Goal: Information Seeking & Learning: Learn about a topic

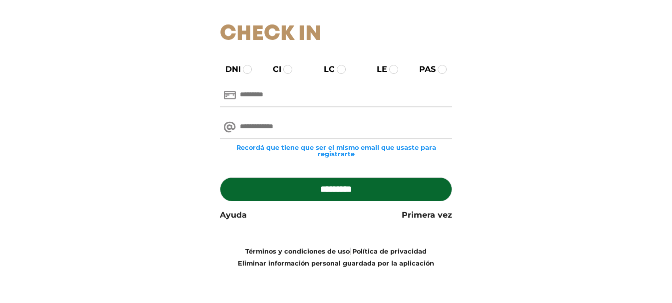
scroll to position [32, 0]
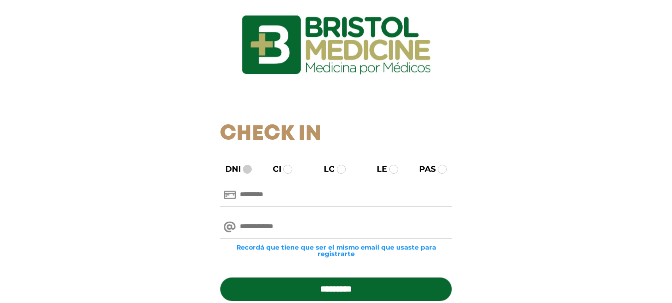
click at [248, 171] on span at bounding box center [247, 169] width 9 height 9
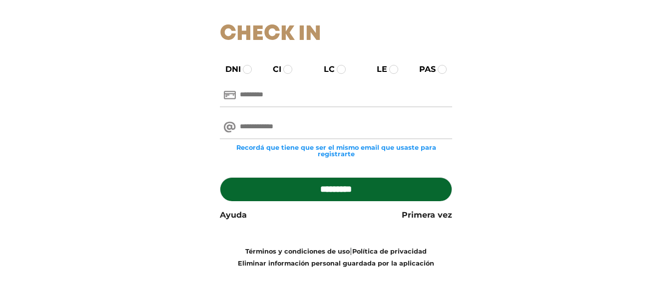
click at [305, 97] on input "text" at bounding box center [336, 95] width 232 height 24
type input "********"
click at [282, 129] on input "email" at bounding box center [336, 127] width 232 height 24
type input "**********"
click at [327, 193] on input "*********" at bounding box center [336, 189] width 232 height 24
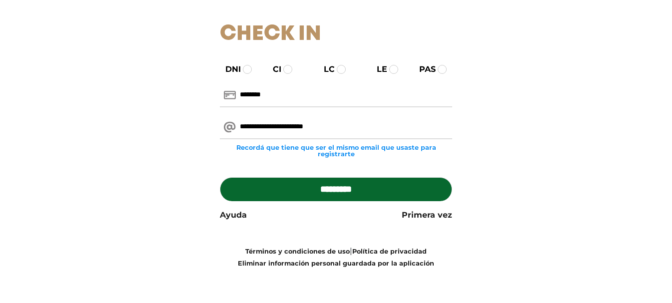
type input "**********"
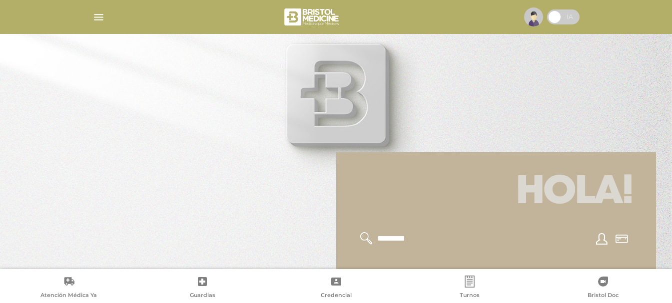
click at [103, 14] on img "button" at bounding box center [98, 17] width 12 height 12
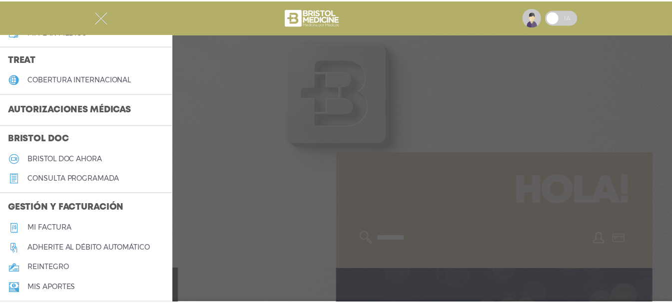
scroll to position [300, 0]
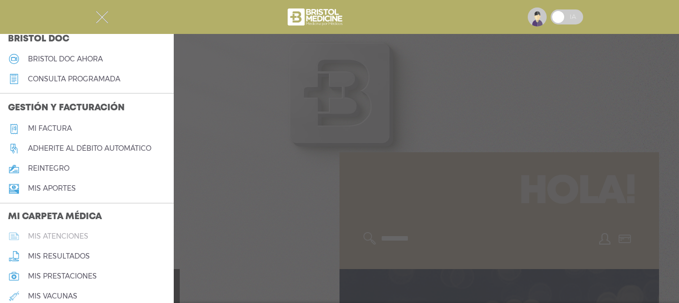
click at [62, 236] on h5 "mis atenciones" at bounding box center [58, 236] width 60 height 8
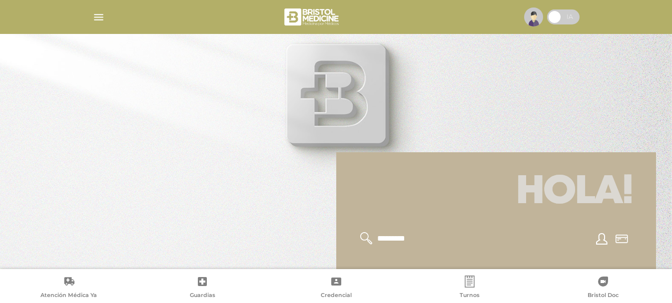
click at [97, 17] on img "button" at bounding box center [98, 17] width 12 height 12
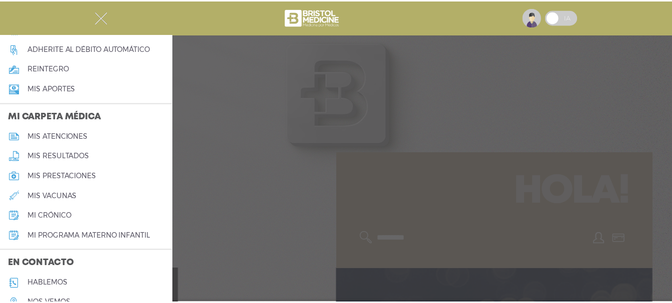
scroll to position [300, 0]
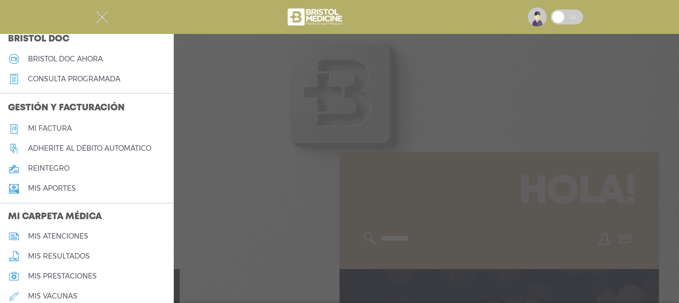
click at [49, 129] on h5 "Mi factura" at bounding box center [50, 128] width 44 height 8
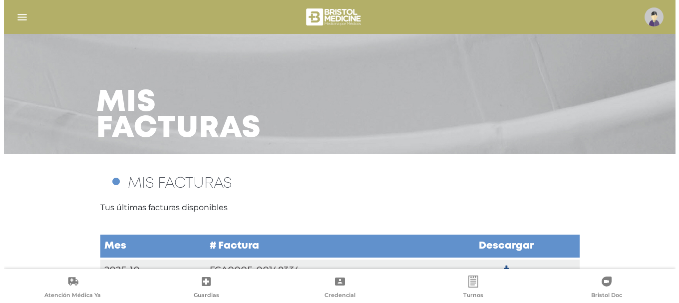
scroll to position [47, 0]
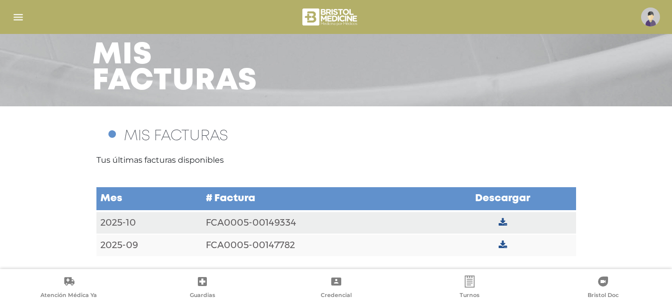
click at [18, 17] on img "button" at bounding box center [18, 17] width 12 height 12
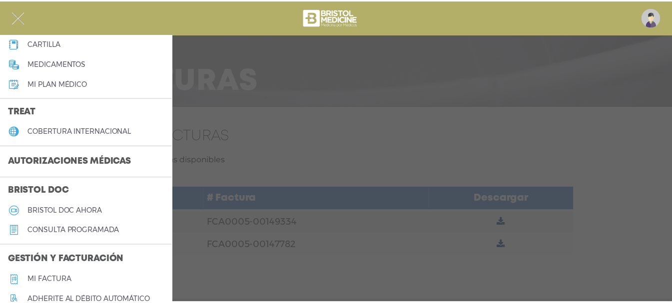
scroll to position [48, 0]
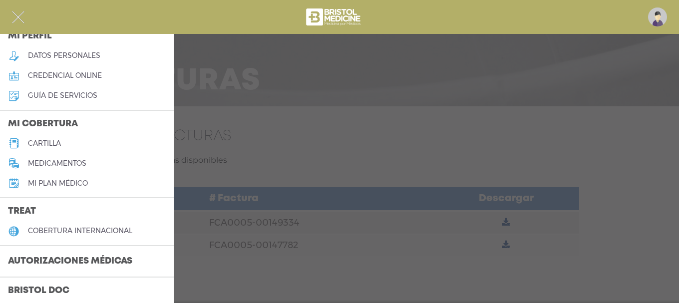
click at [60, 182] on h5 "Mi plan médico" at bounding box center [58, 183] width 60 height 8
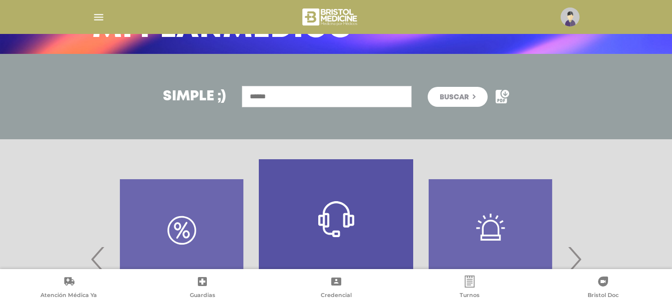
scroll to position [210, 0]
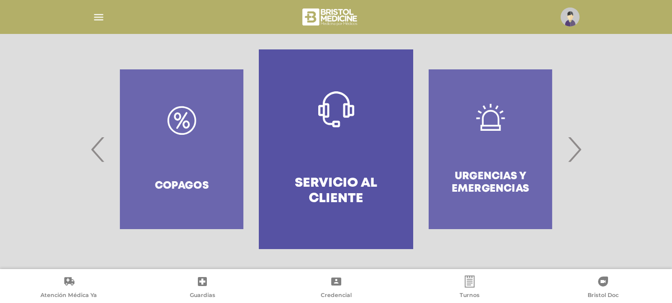
click at [580, 151] on span "›" at bounding box center [574, 149] width 19 height 54
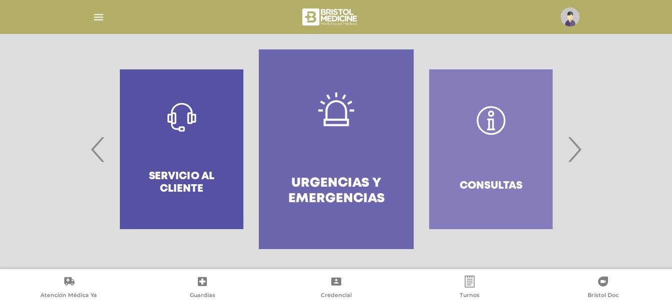
click at [580, 150] on span "›" at bounding box center [574, 149] width 19 height 54
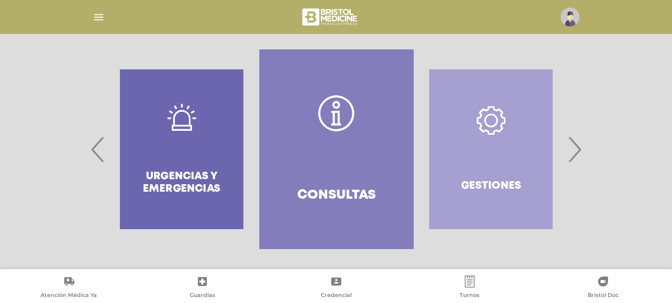
click at [580, 150] on span "›" at bounding box center [574, 149] width 19 height 54
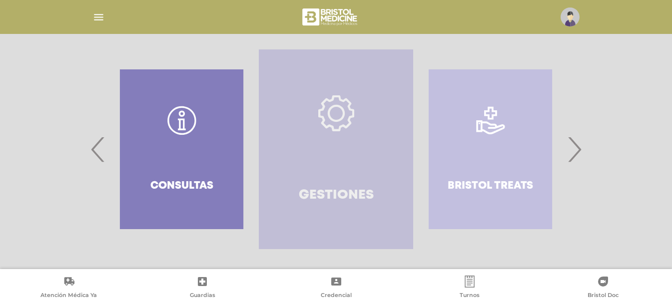
click at [338, 113] on icon at bounding box center [336, 113] width 36 height 36
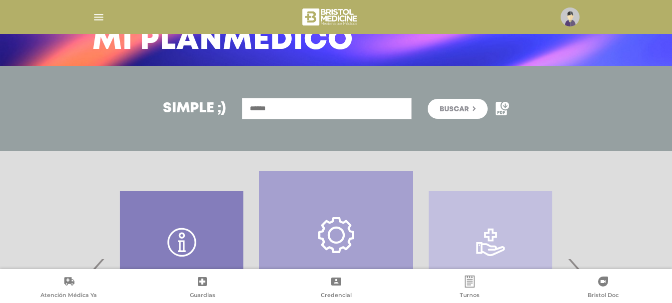
scroll to position [188, 0]
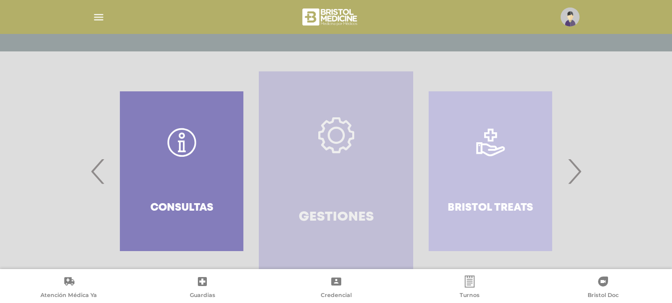
click at [340, 143] on icon at bounding box center [336, 135] width 17 height 17
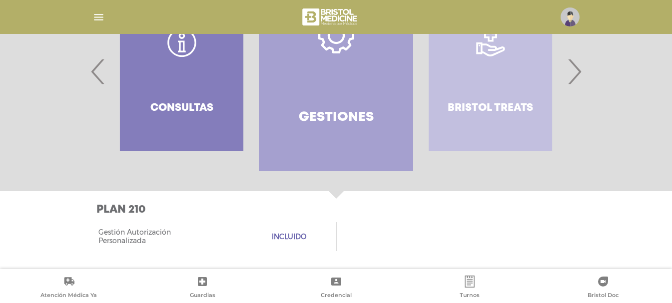
click at [479, 106] on div "Bristol Treats" at bounding box center [490, 72] width 154 height 200
click at [580, 76] on span "›" at bounding box center [574, 71] width 19 height 54
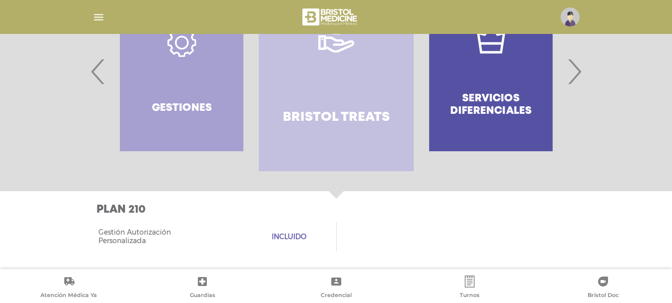
click at [573, 71] on span "›" at bounding box center [574, 71] width 19 height 54
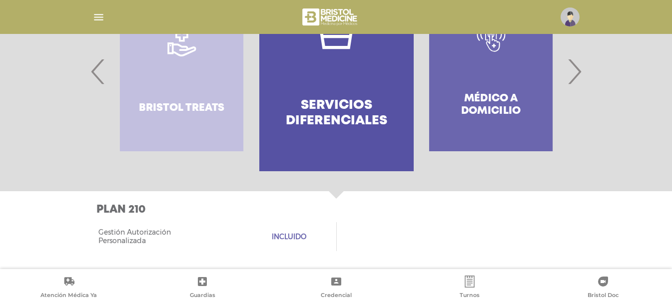
click at [573, 71] on span "›" at bounding box center [574, 71] width 19 height 54
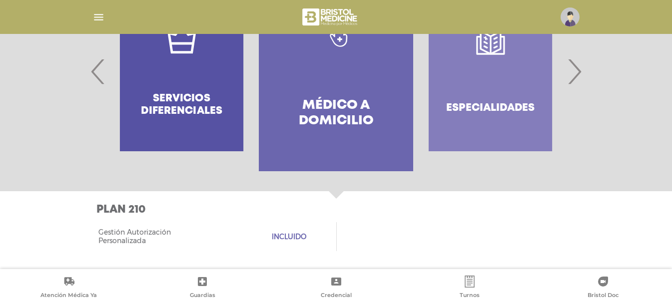
click at [573, 71] on span "›" at bounding box center [574, 71] width 19 height 54
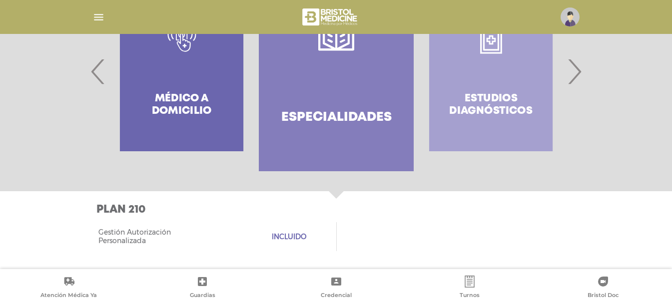
click at [573, 71] on span "›" at bounding box center [574, 71] width 19 height 54
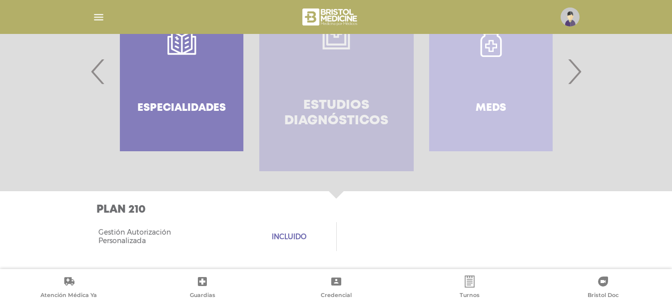
click at [331, 50] on link "Estudios diagnósticos" at bounding box center [336, 72] width 154 height 200
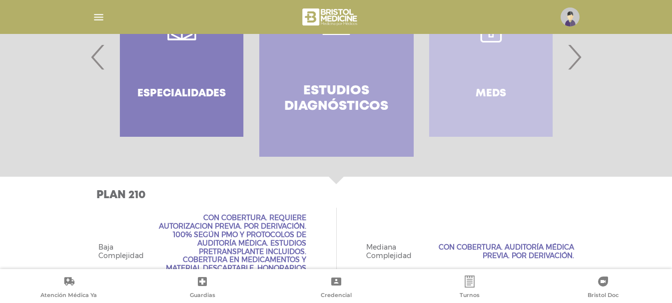
scroll to position [202, 0]
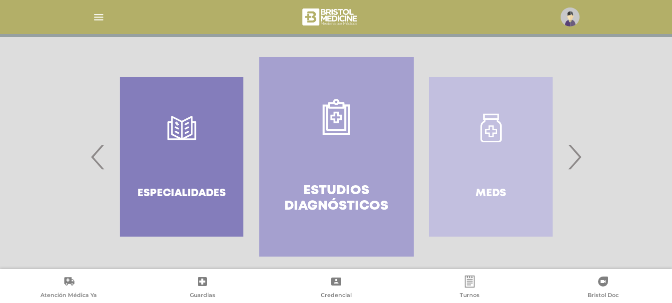
click at [98, 17] on img "button" at bounding box center [98, 17] width 12 height 12
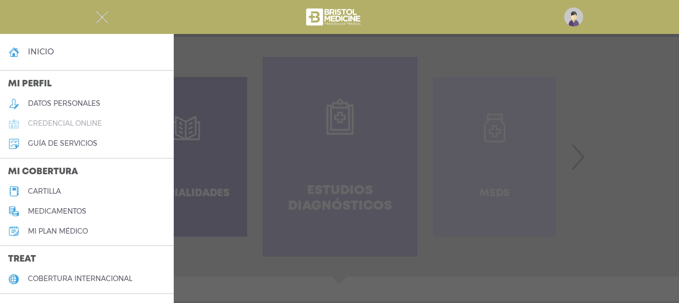
click at [89, 122] on h5 "credencial online" at bounding box center [65, 123] width 74 height 8
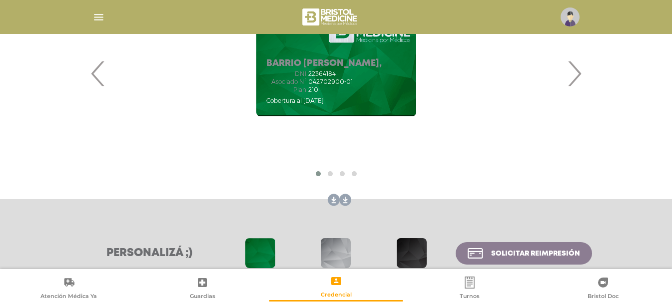
scroll to position [100, 0]
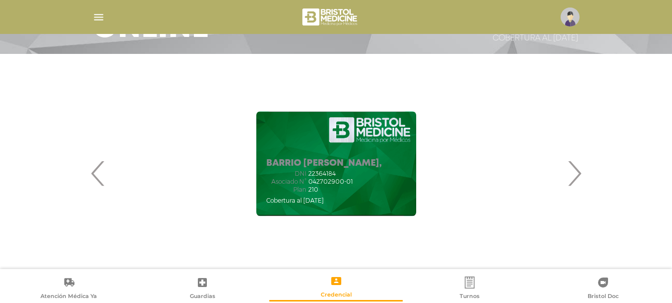
click at [575, 177] on span "›" at bounding box center [574, 173] width 19 height 54
click at [577, 174] on span "›" at bounding box center [574, 173] width 19 height 54
click at [99, 177] on span "‹" at bounding box center [97, 173] width 19 height 54
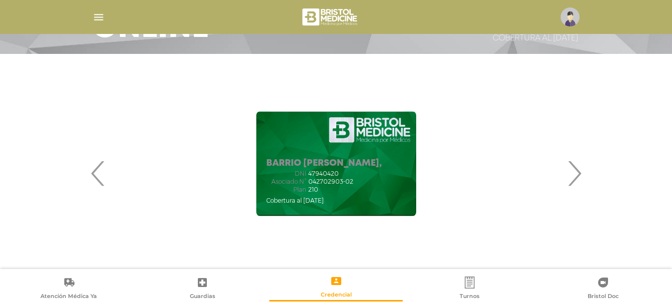
click at [99, 177] on span "‹" at bounding box center [97, 173] width 19 height 54
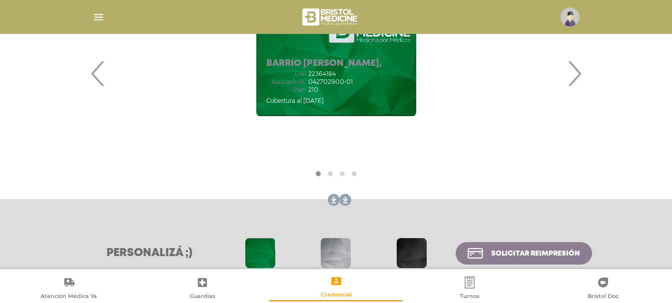
scroll to position [254, 0]
